Goal: Task Accomplishment & Management: Manage account settings

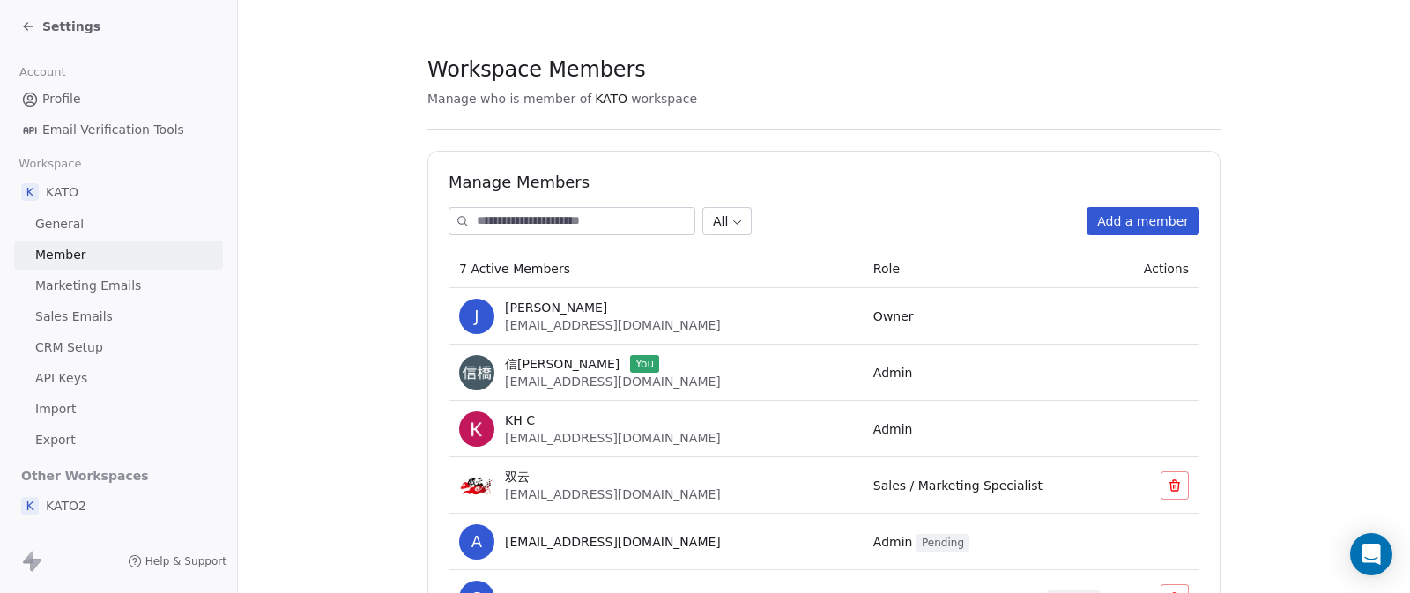
scroll to position [111, 0]
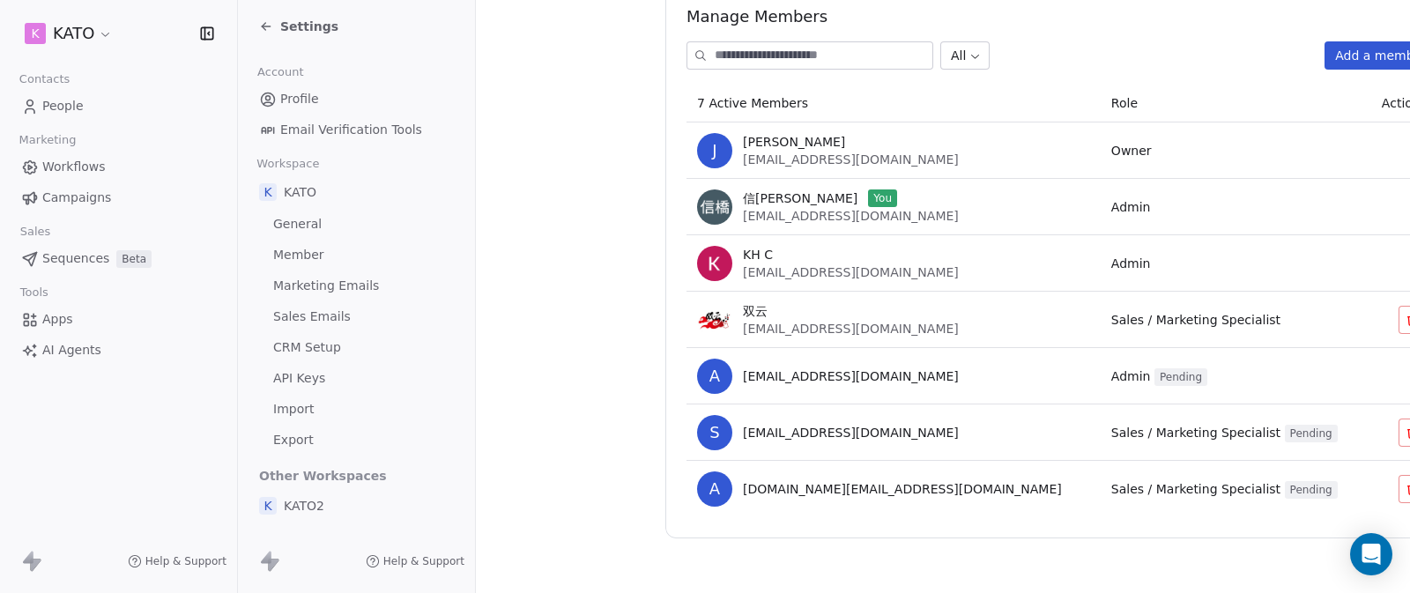
scroll to position [167, 0]
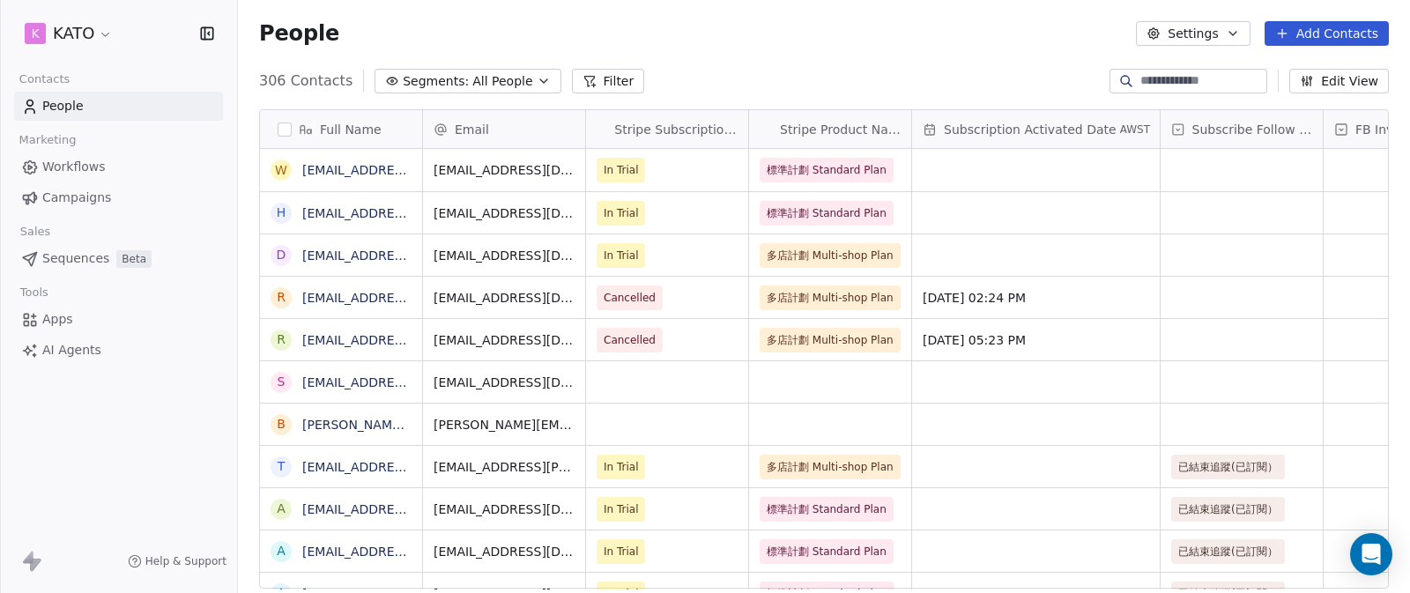
scroll to position [508, 1159]
click at [100, 28] on html "K KATO Contacts People Marketing Workflows Campaigns Sales Sequences Beta Tools…" at bounding box center [705, 296] width 1410 height 593
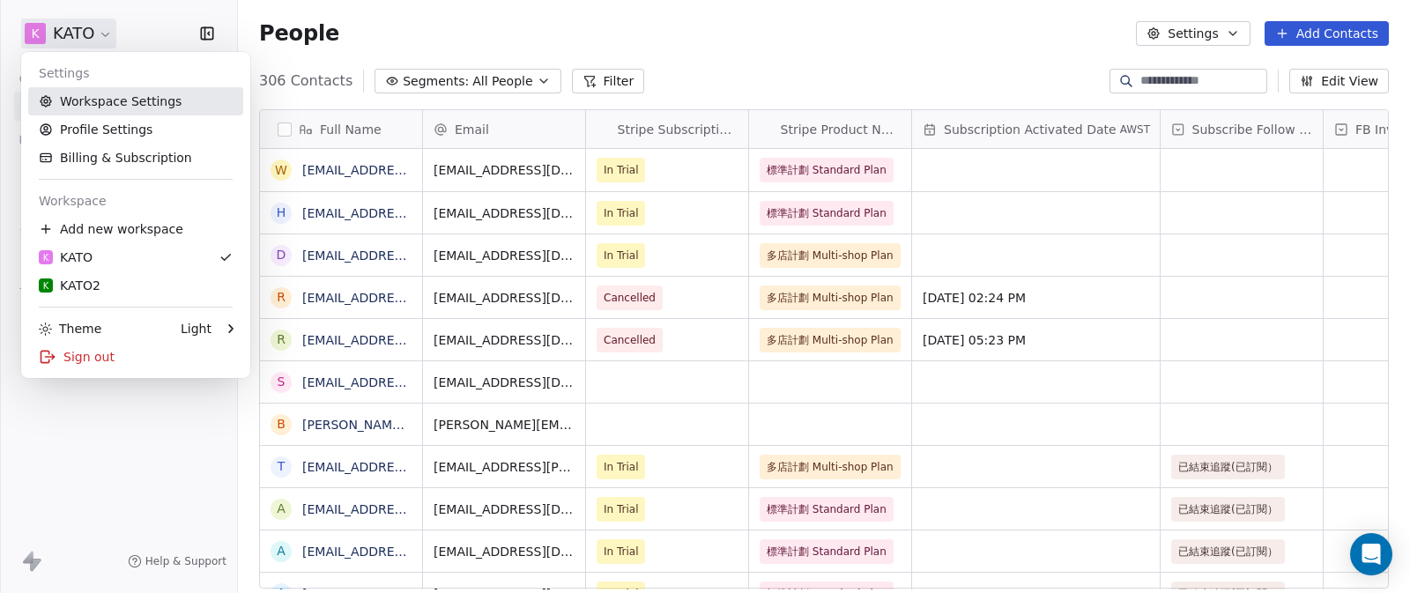
click at [99, 97] on link "Workspace Settings" at bounding box center [135, 101] width 215 height 28
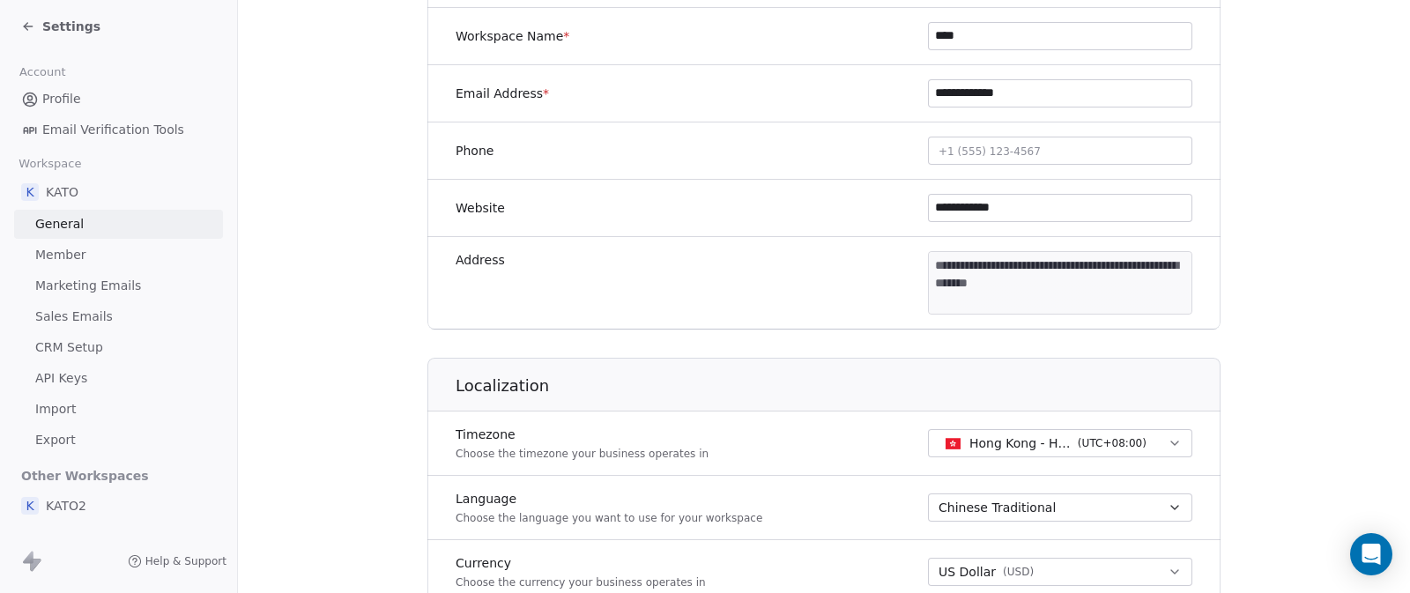
scroll to position [433, 0]
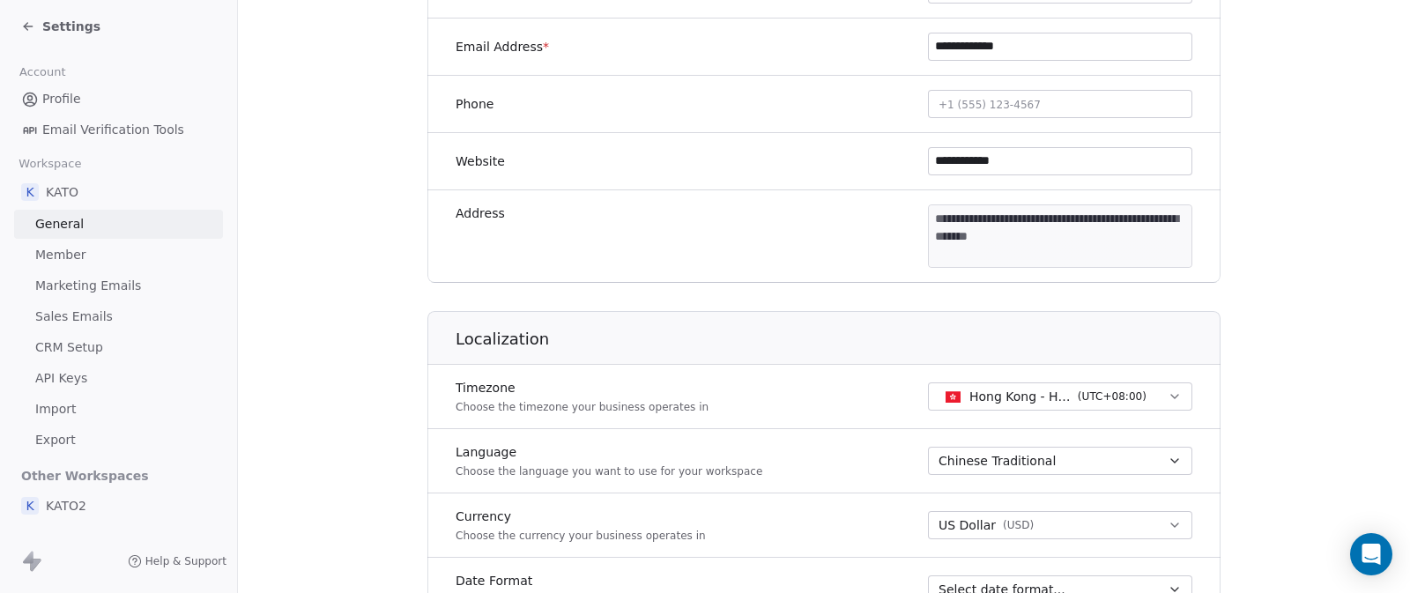
click at [97, 260] on link "Member" at bounding box center [118, 255] width 209 height 29
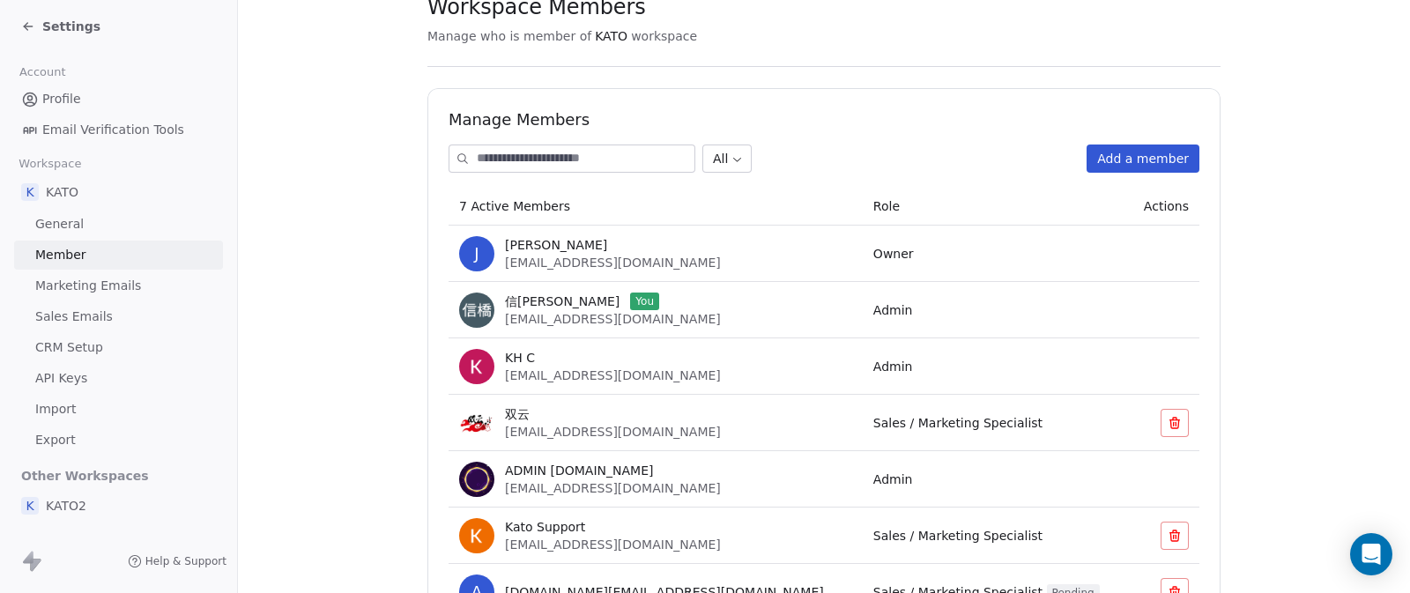
scroll to position [167, 0]
